Goal: Task Accomplishment & Management: Use online tool/utility

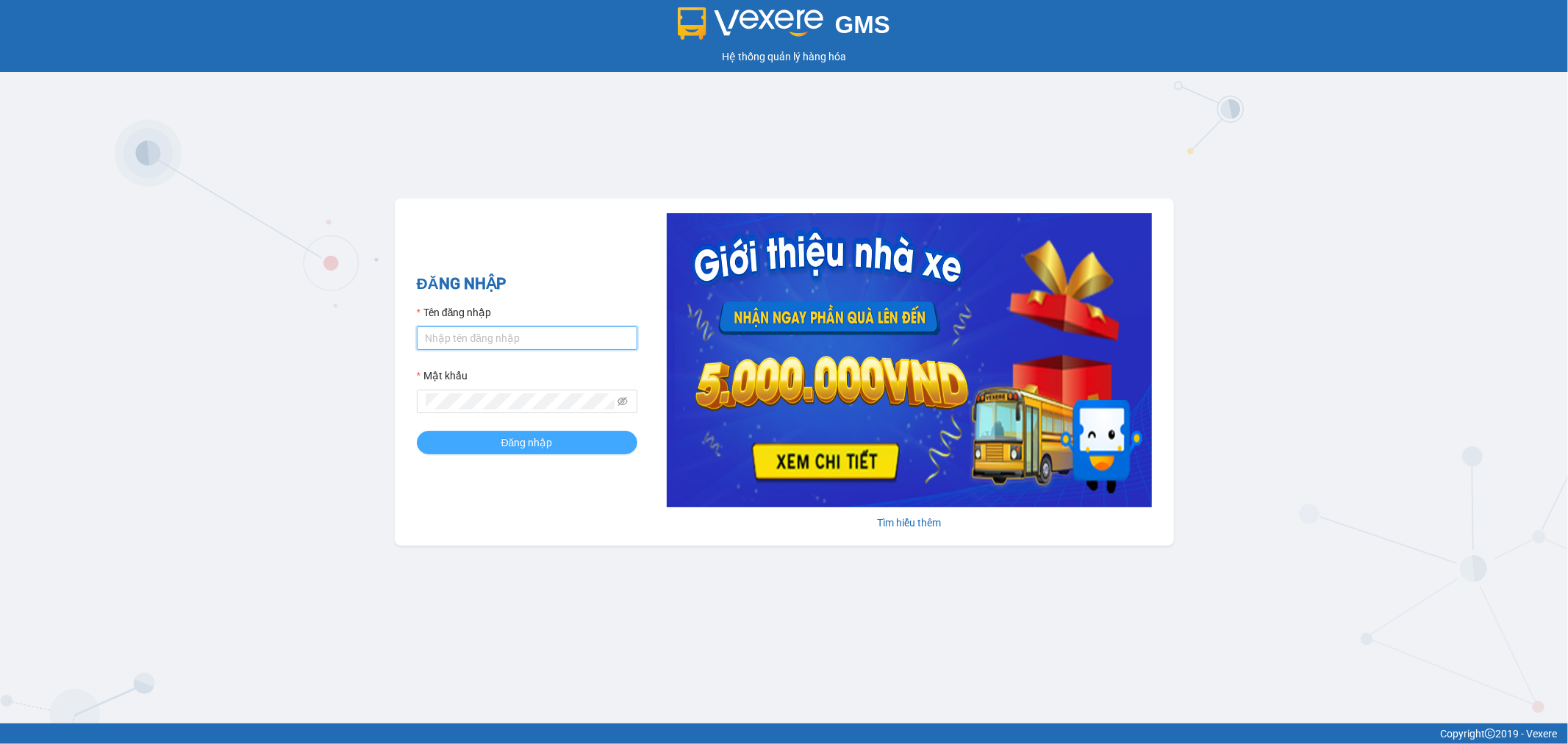
type input "tthngoc.ducphatth"
click at [521, 442] on span "Đăng nhập" at bounding box center [527, 443] width 51 height 16
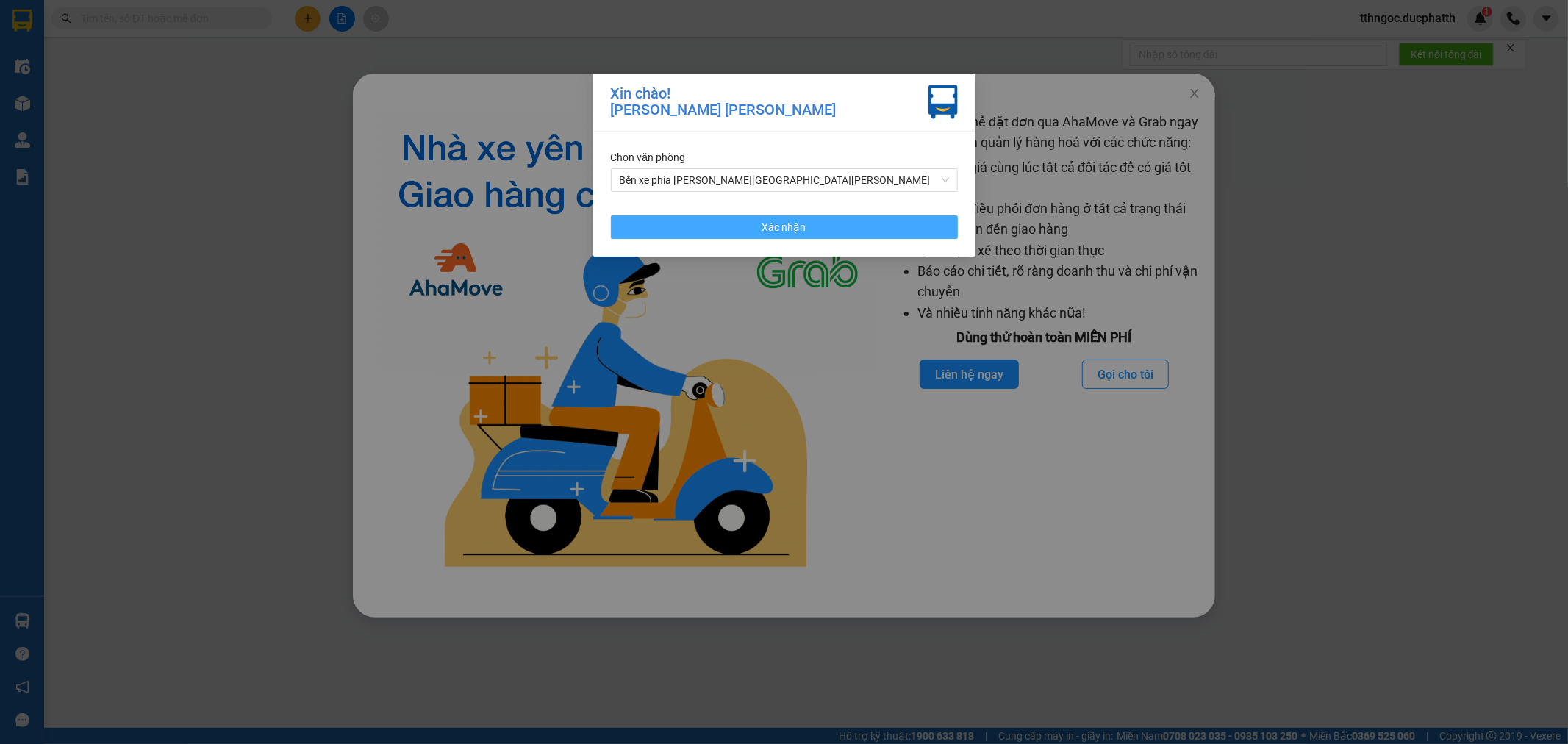
click at [856, 232] on button "Xác nhận" at bounding box center [784, 228] width 347 height 23
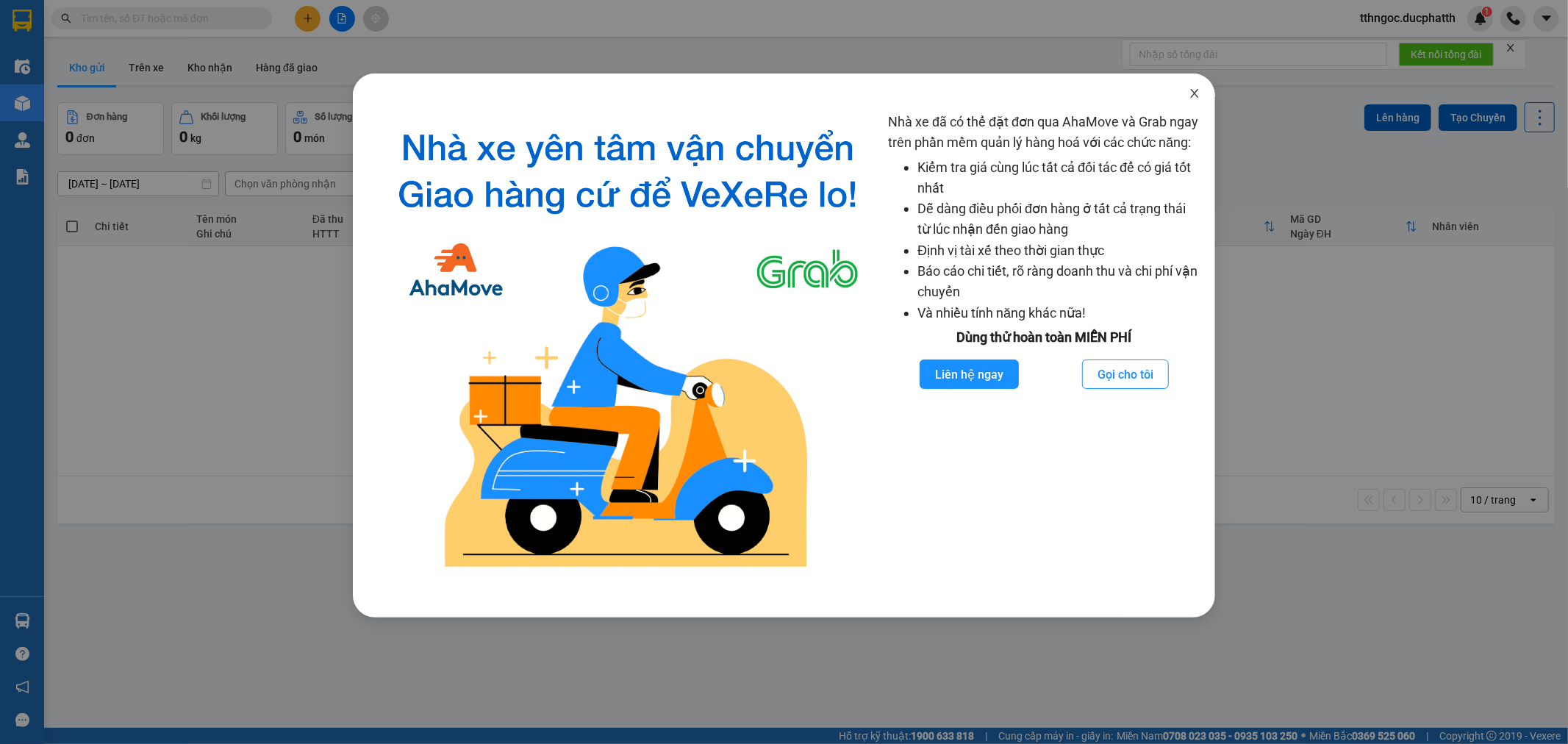
click at [1198, 93] on icon "close" at bounding box center [1194, 93] width 12 height 12
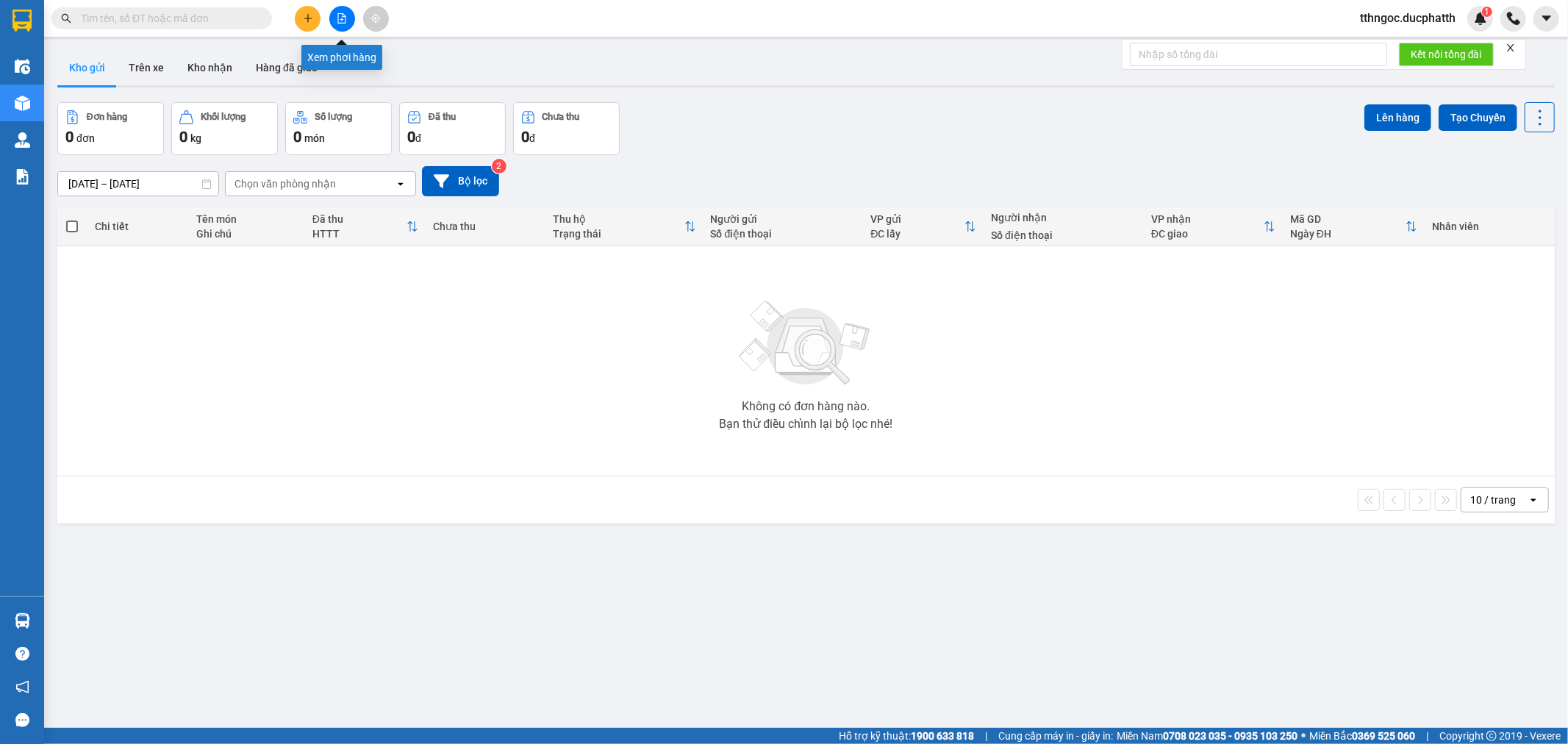
click at [333, 20] on button at bounding box center [342, 19] width 26 height 26
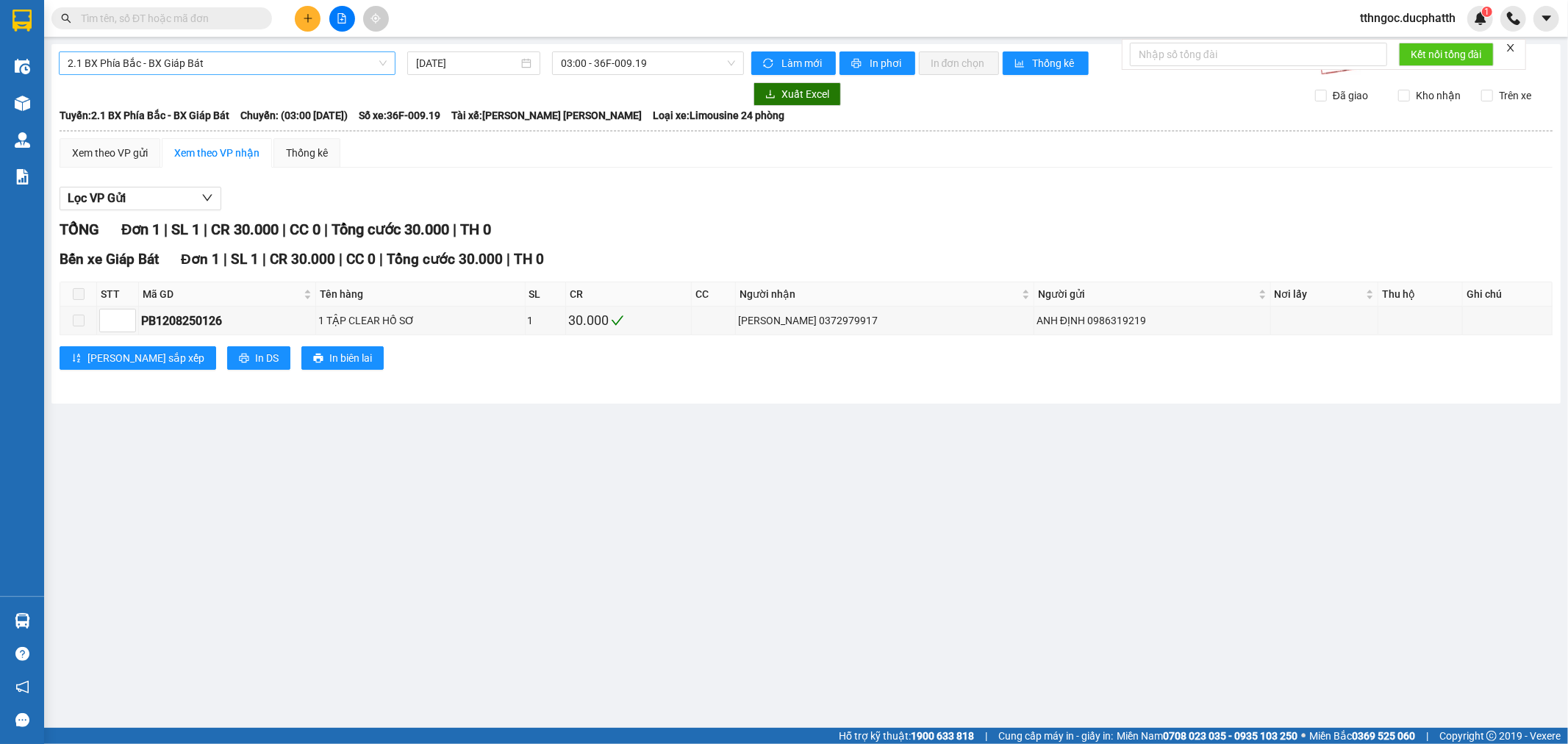
click at [246, 61] on span "2.1 BX Phía Bắc - BX Giáp Bát" at bounding box center [227, 63] width 319 height 22
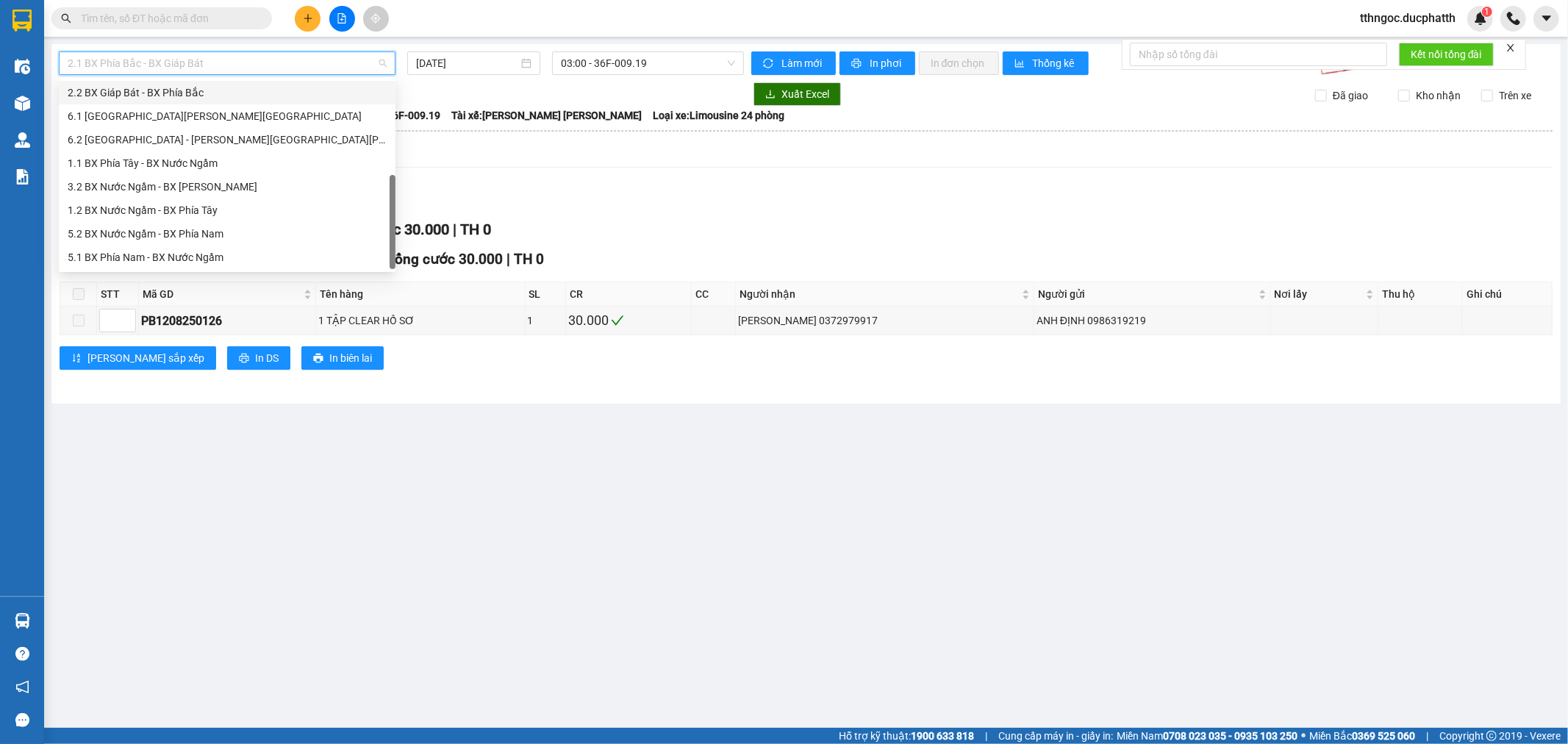
scroll to position [118, 0]
click at [222, 159] on div "1.1 BX Phía Tây - BX Nước Ngầm" at bounding box center [227, 163] width 319 height 16
type input "13/08/2025"
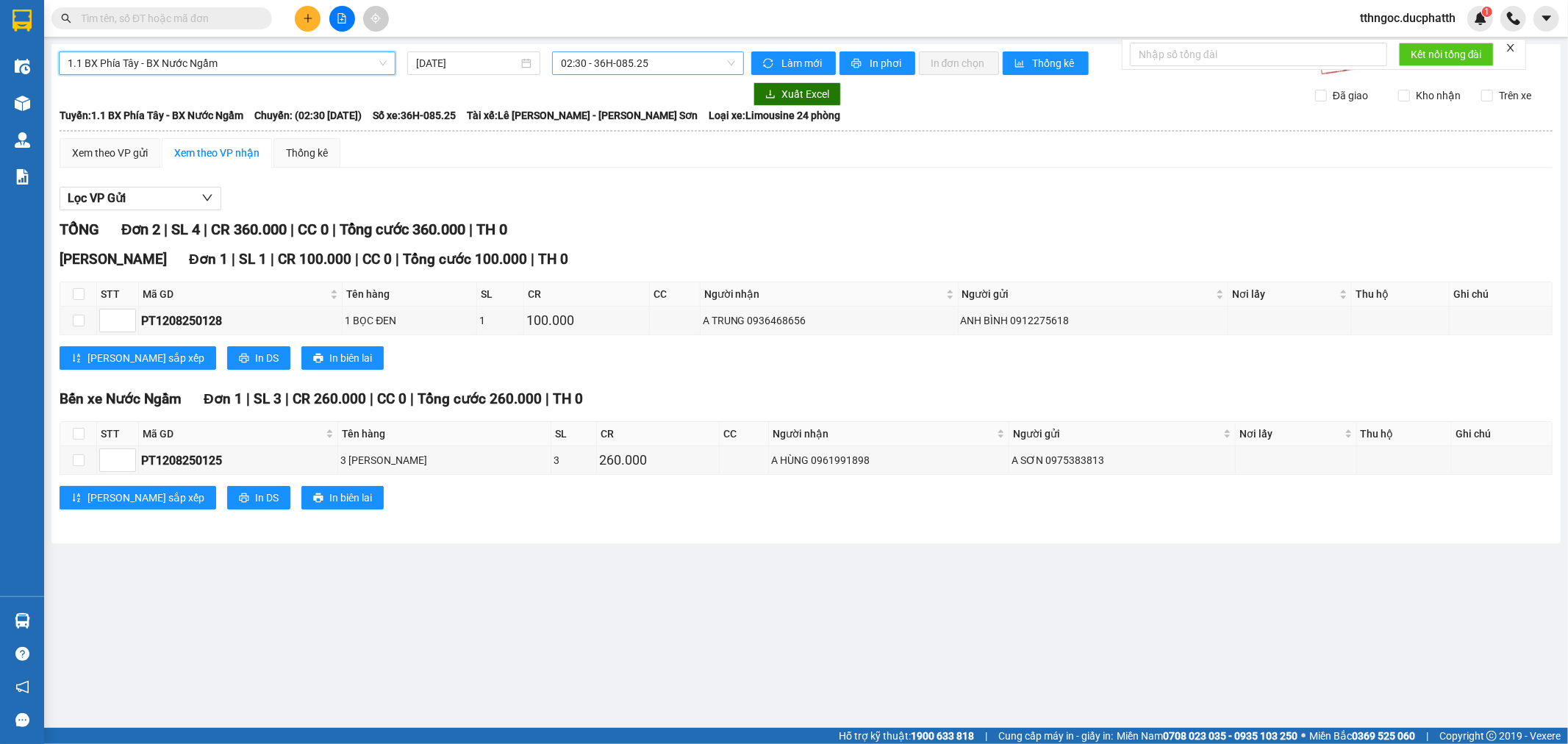
click at [632, 67] on span "02:30 - 36H-085.25" at bounding box center [647, 63] width 174 height 22
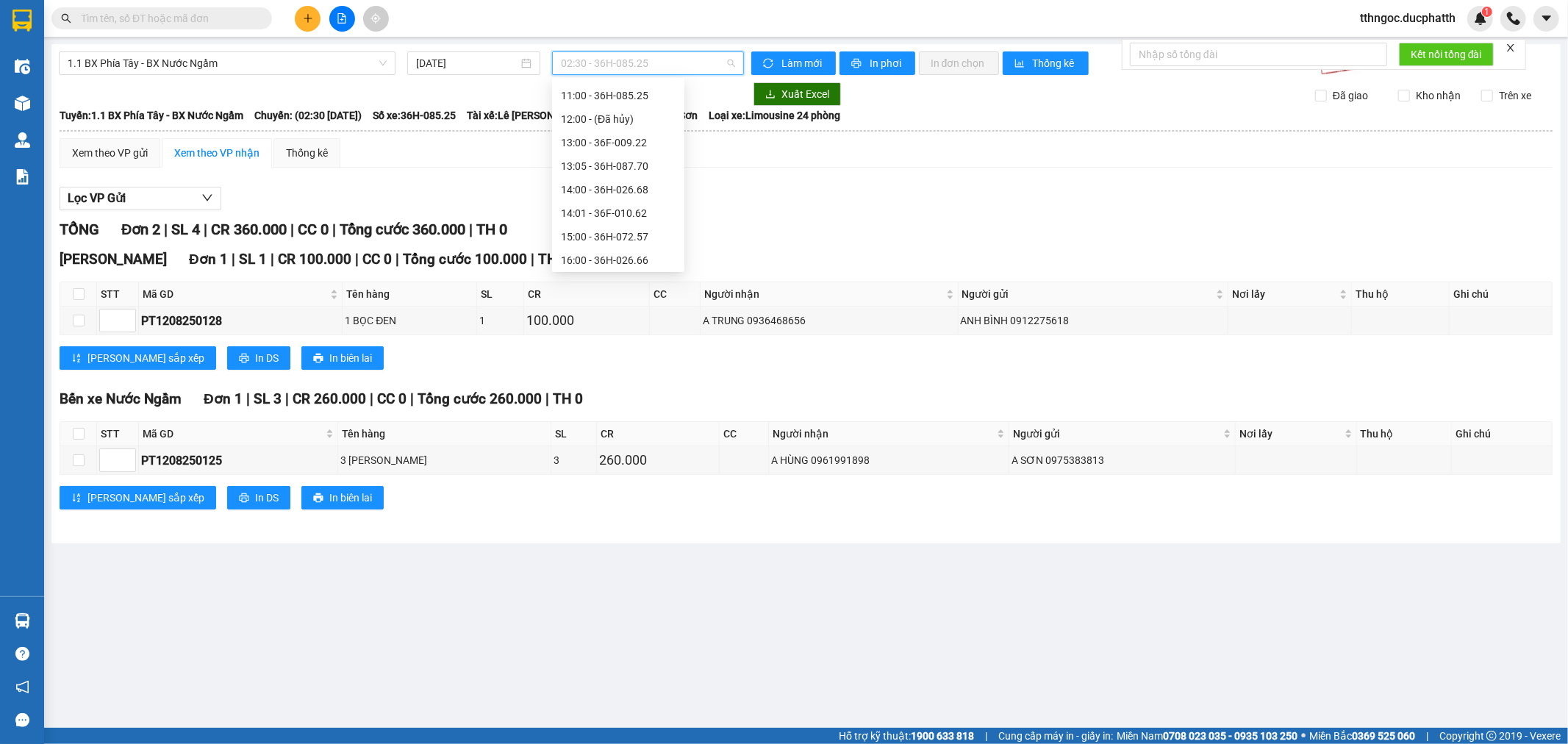
scroll to position [218, 0]
click at [627, 134] on div "08:00 - 36H-098.28" at bounding box center [619, 134] width 115 height 16
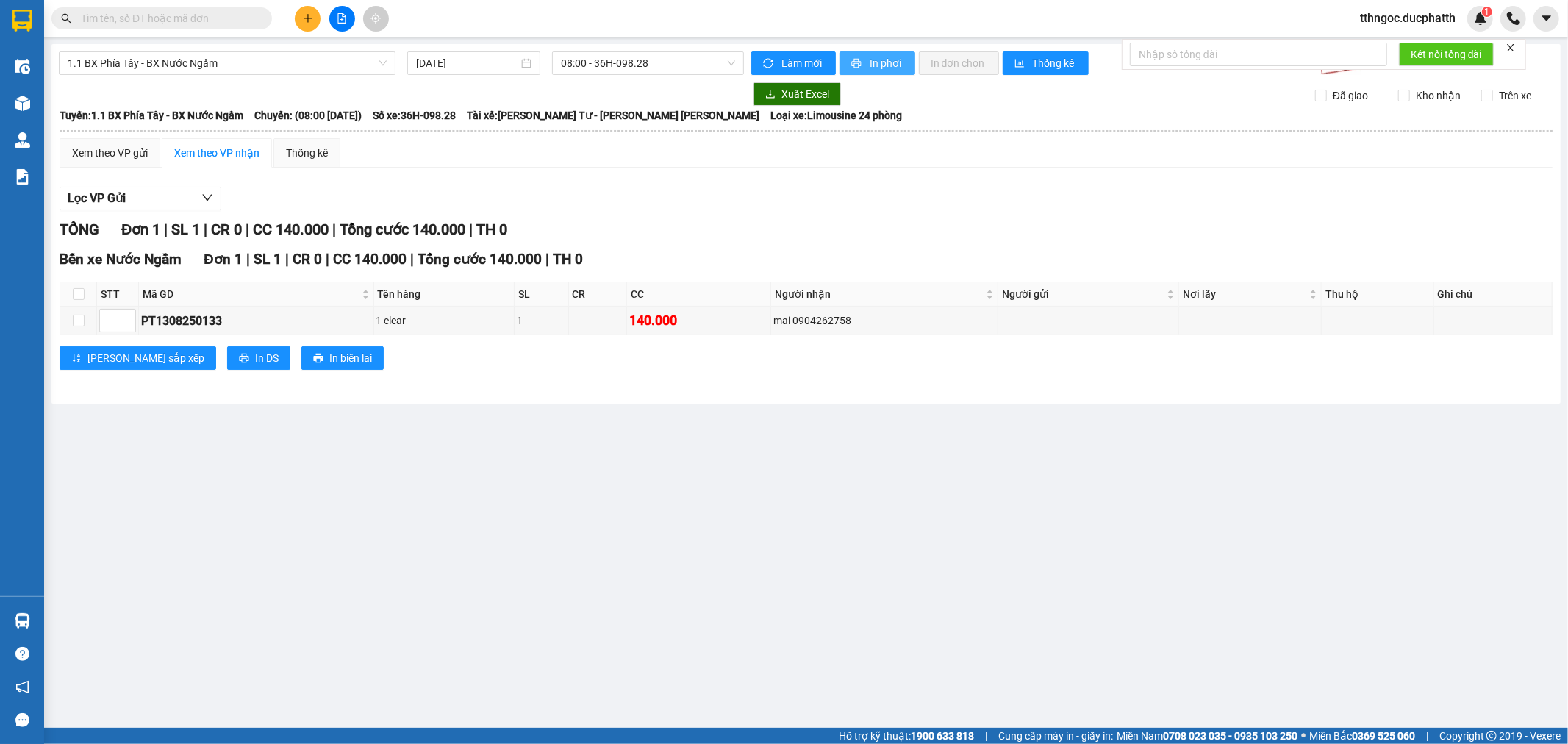
click at [877, 59] on span "In phơi" at bounding box center [886, 63] width 34 height 16
click at [886, 68] on span "In phơi" at bounding box center [886, 63] width 34 height 16
